Goal: Check status: Check status

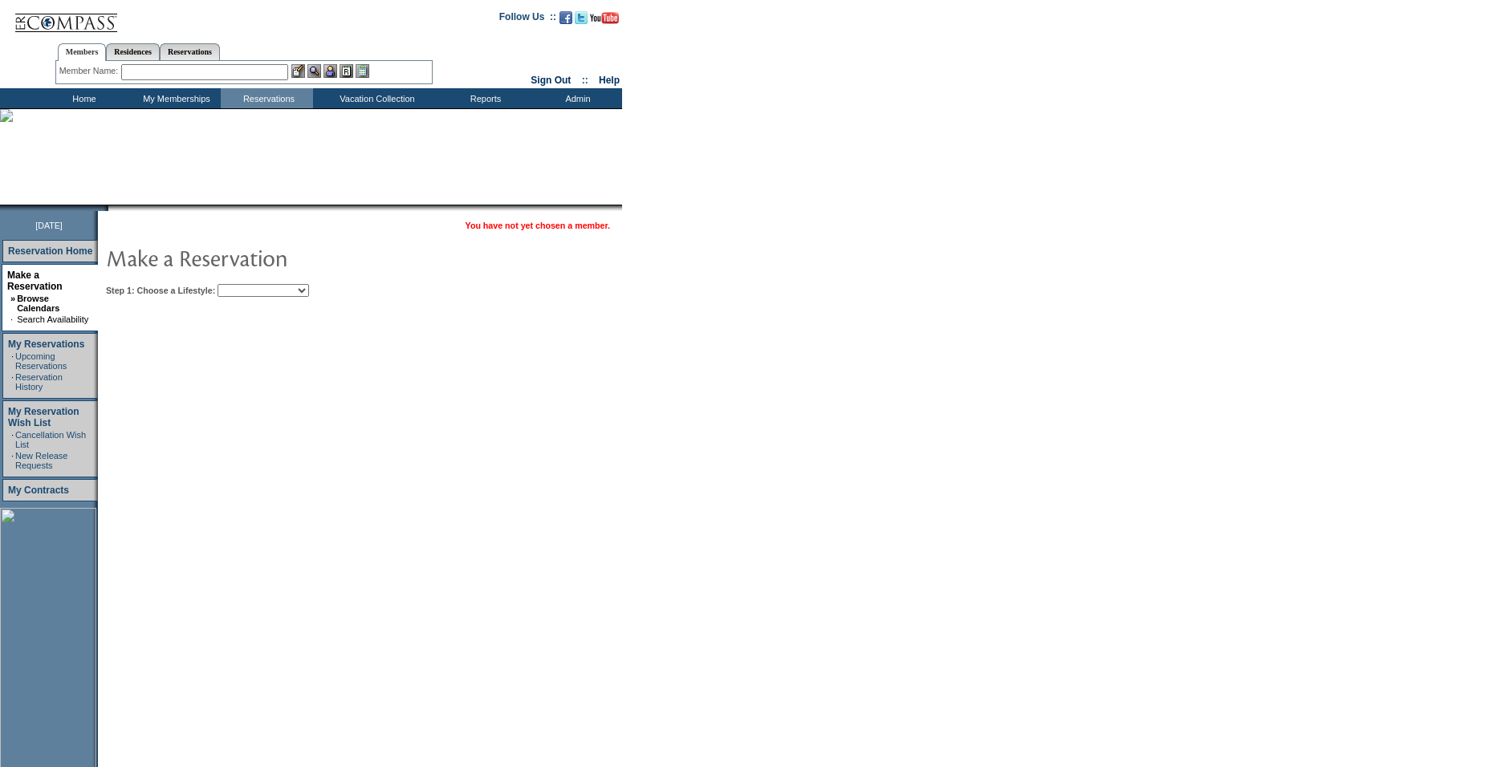
click at [266, 290] on select "Beach Leisure Metropolitan Mountain OIAL for Adventure OIAL for Couples OIAL fo…" at bounding box center [262, 290] width 91 height 13
click at [189, 70] on input "text" at bounding box center [204, 72] width 167 height 16
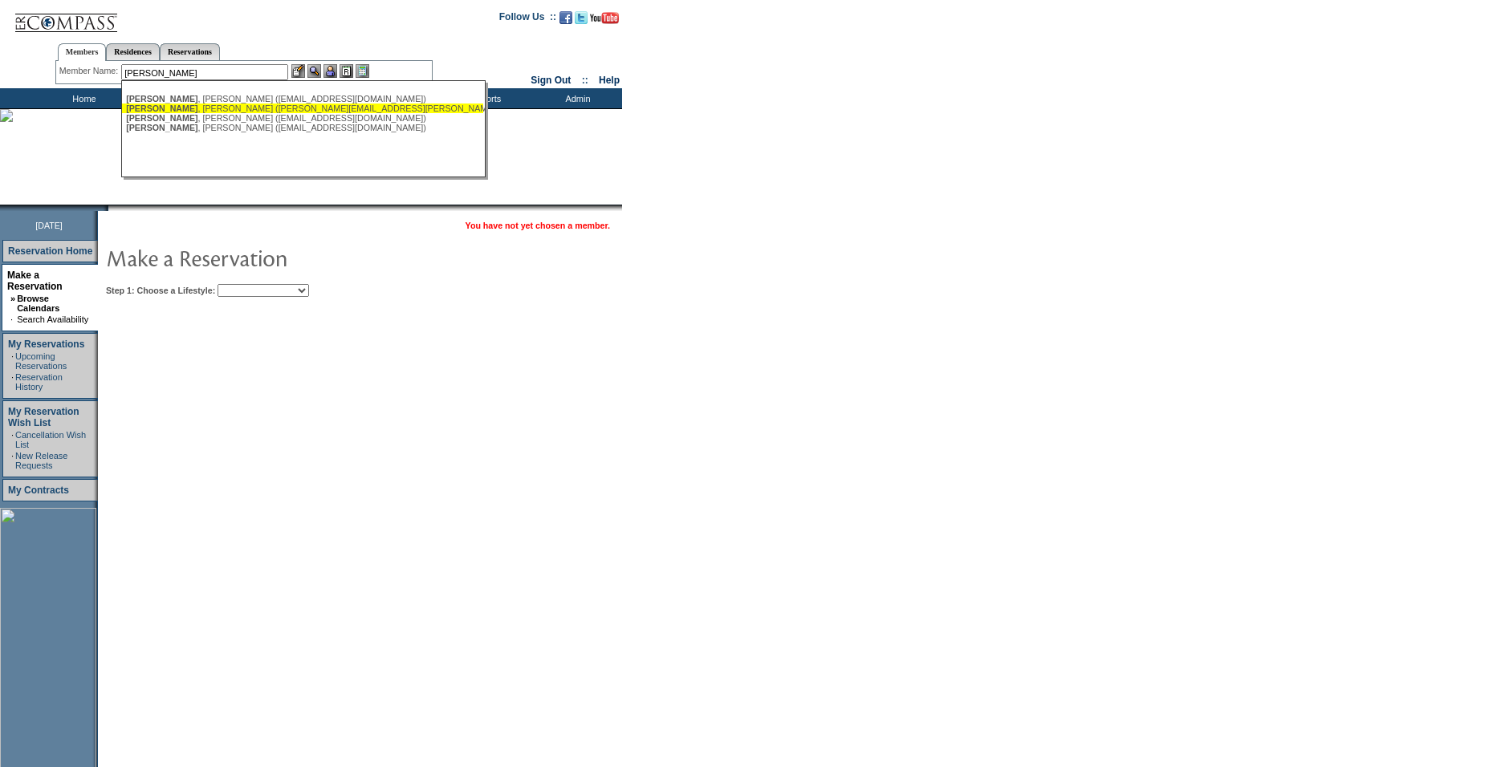
click at [171, 107] on div "[PERSON_NAME] ([PERSON_NAME][EMAIL_ADDRESS][PERSON_NAME][DOMAIN_NAME])" at bounding box center [302, 109] width 353 height 10
type input "[PERSON_NAME] ([PERSON_NAME][EMAIL_ADDRESS][PERSON_NAME][DOMAIN_NAME])"
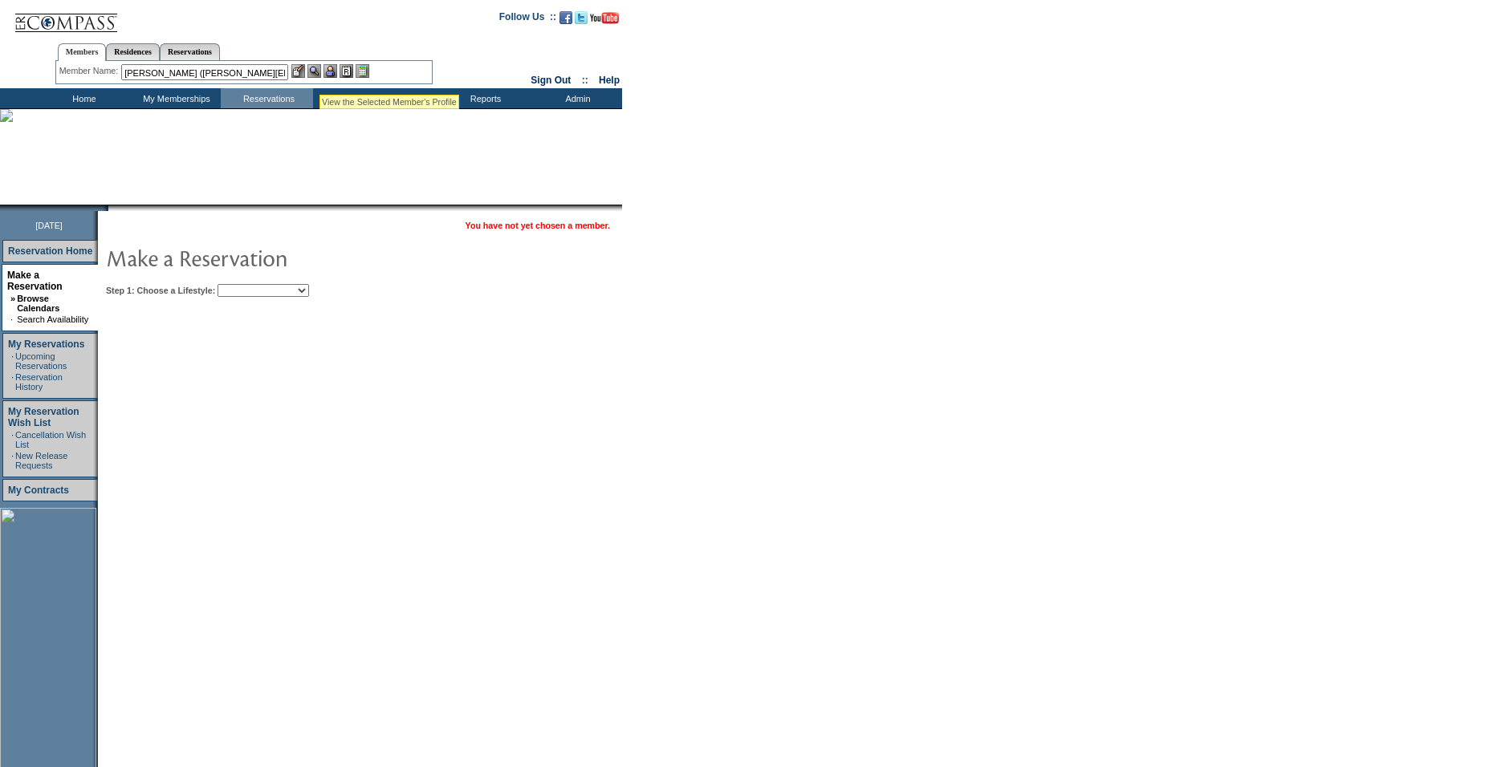
click at [319, 70] on img at bounding box center [314, 71] width 14 height 14
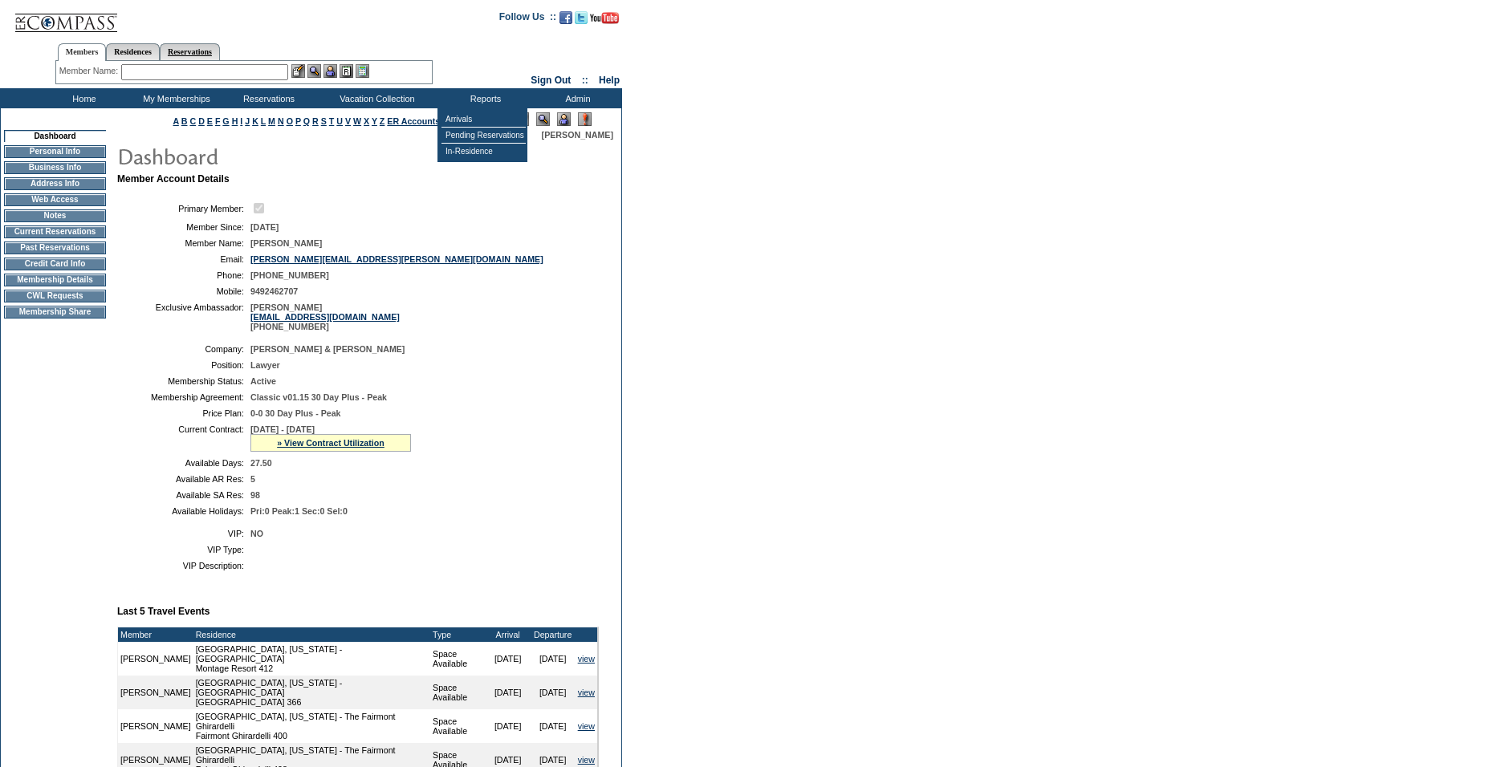
click at [220, 46] on link "Reservations" at bounding box center [190, 51] width 60 height 17
click at [173, 71] on input "text" at bounding box center [152, 72] width 71 height 16
paste input "1817921"
type input "1817921"
click at [202, 71] on img at bounding box center [198, 71] width 14 height 14
